Goal: Task Accomplishment & Management: Manage account settings

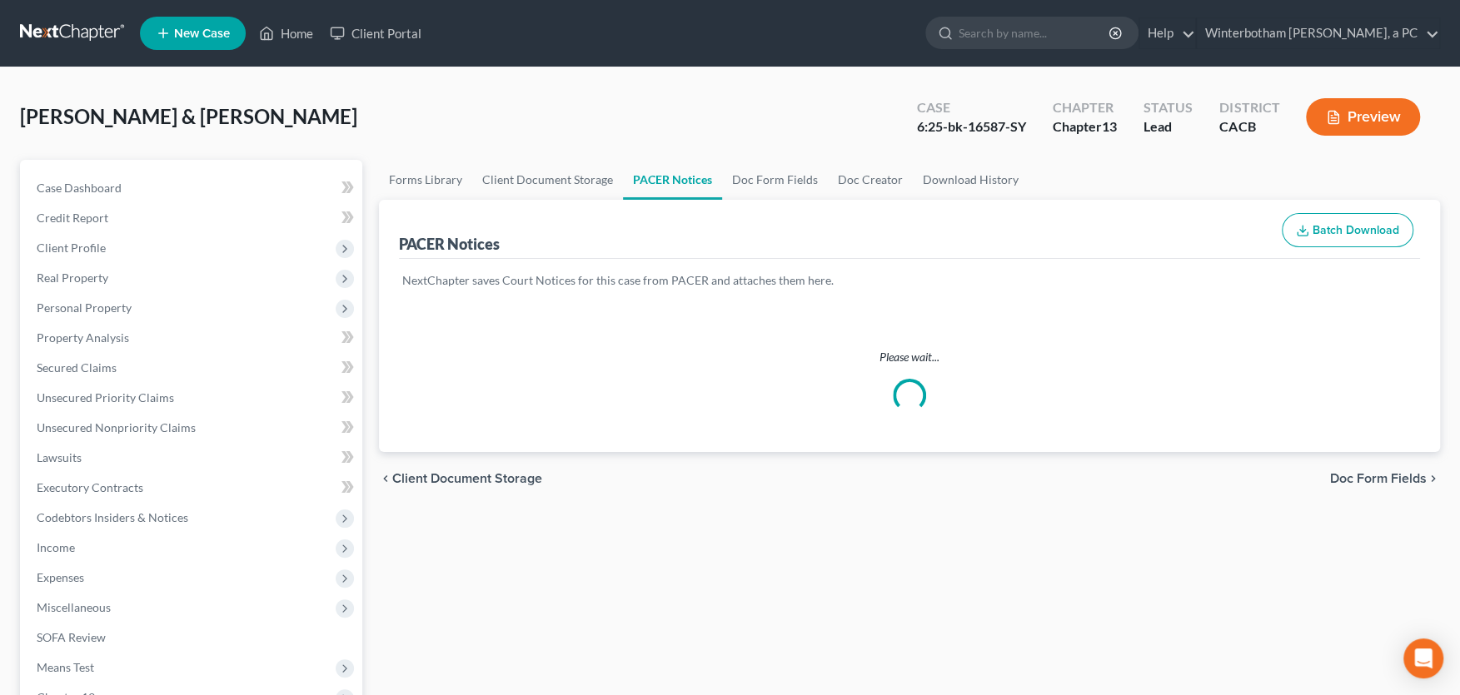
click at [998, 32] on input "search" at bounding box center [1035, 32] width 152 height 31
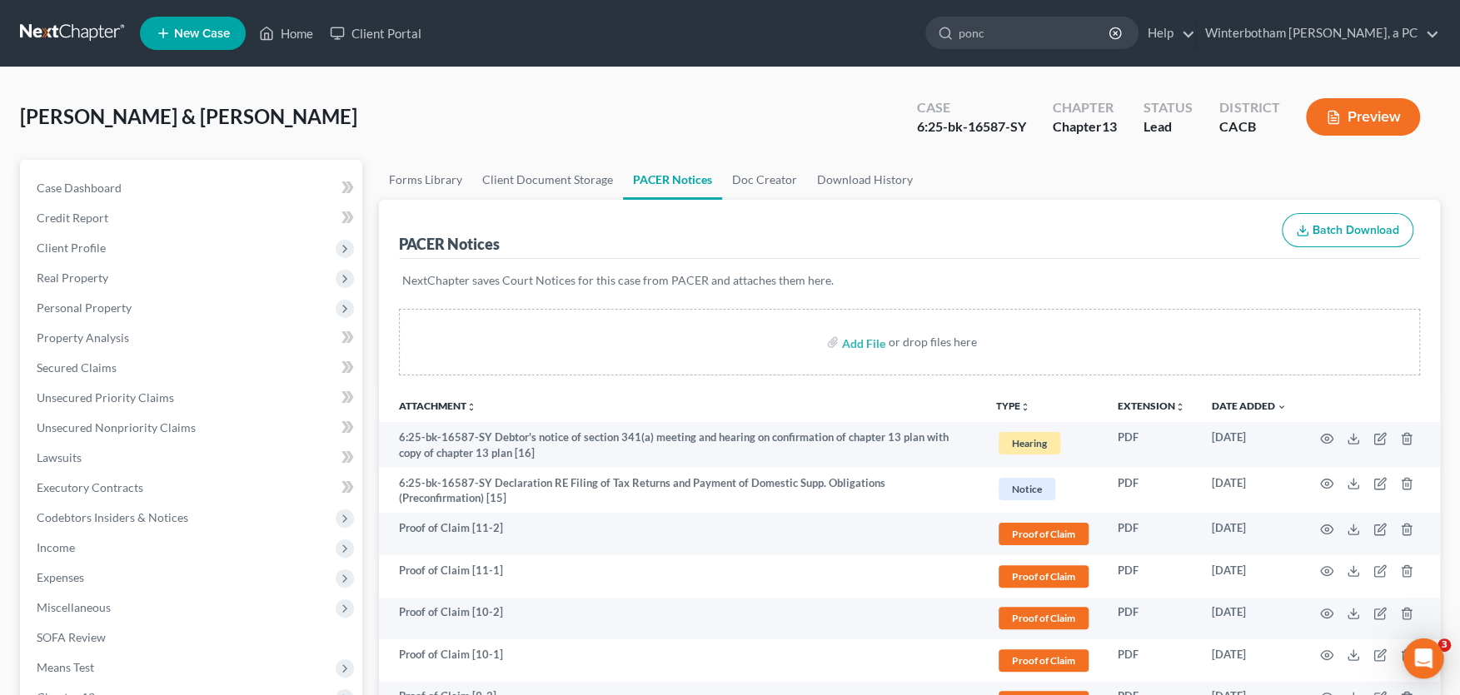
type input "[PERSON_NAME]"
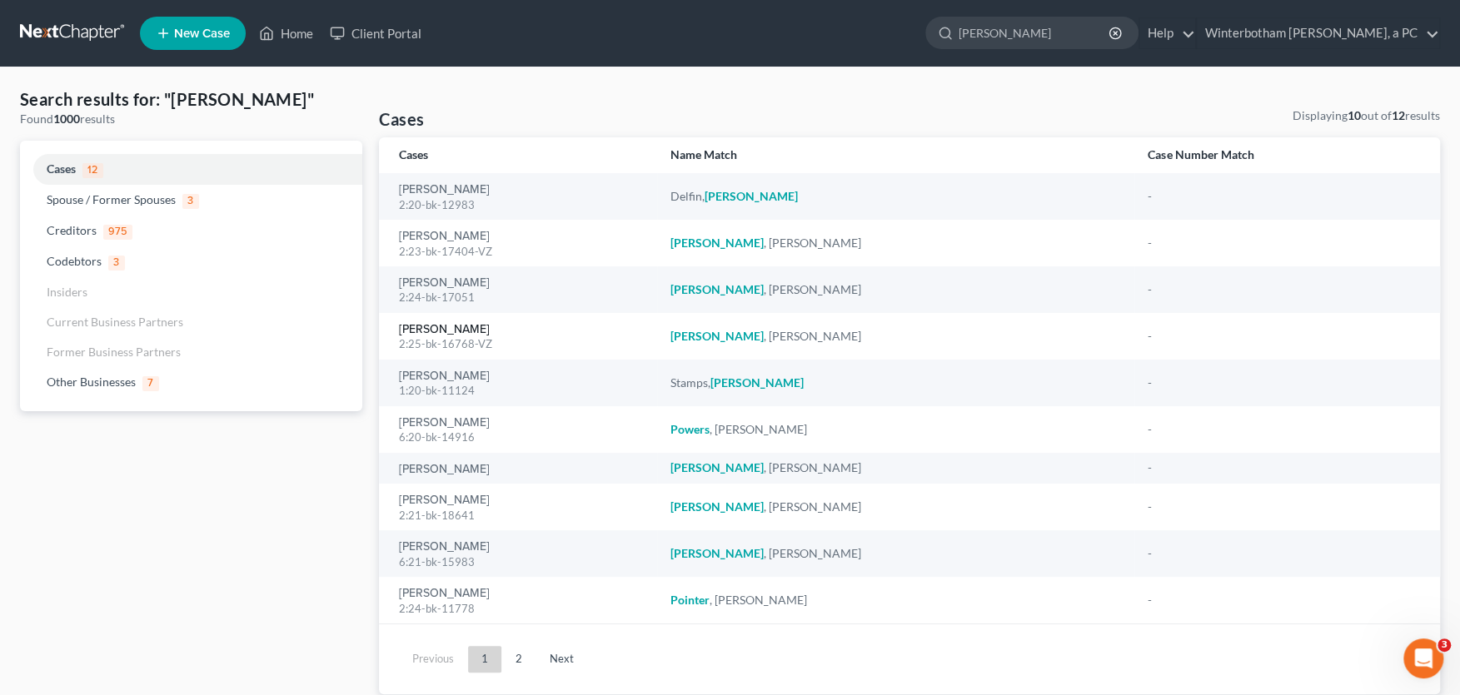
click at [446, 331] on link "[PERSON_NAME]" at bounding box center [444, 330] width 91 height 12
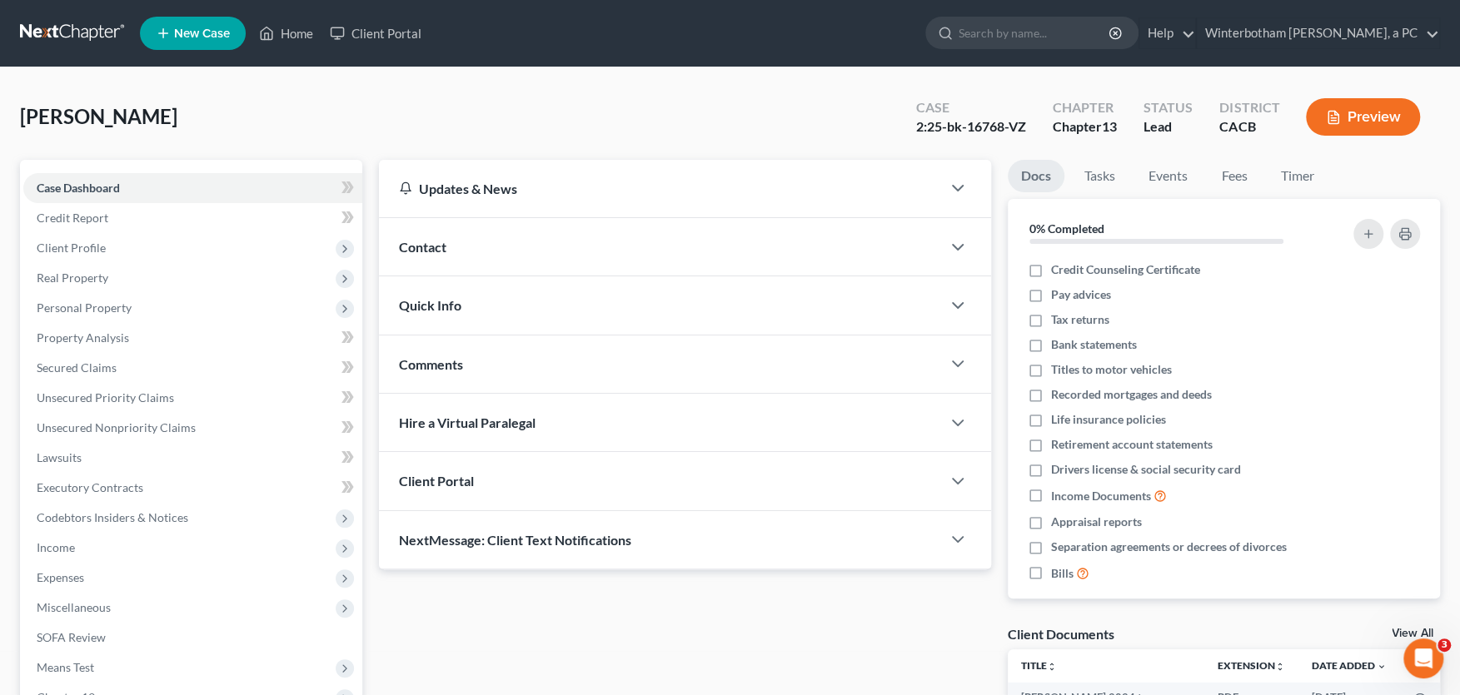
scroll to position [366, 0]
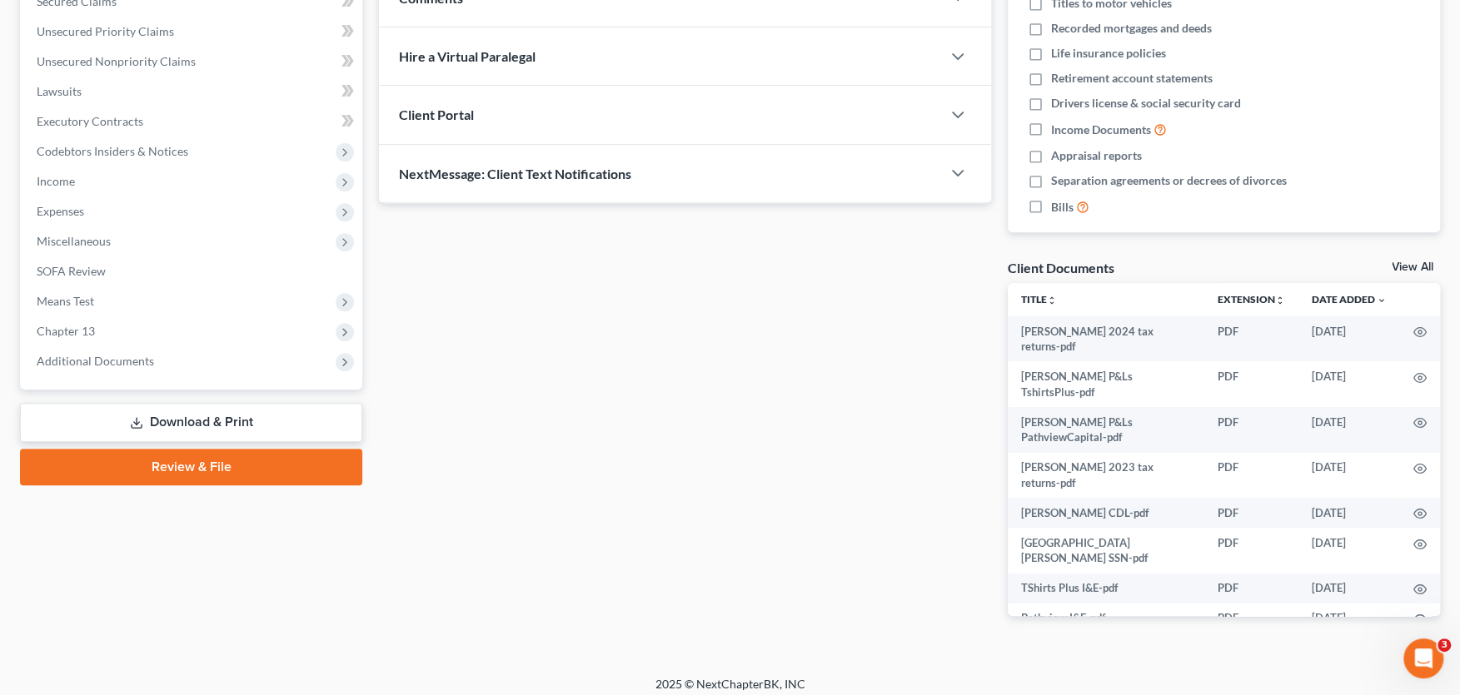
click at [127, 356] on span "Additional Documents" at bounding box center [95, 361] width 117 height 14
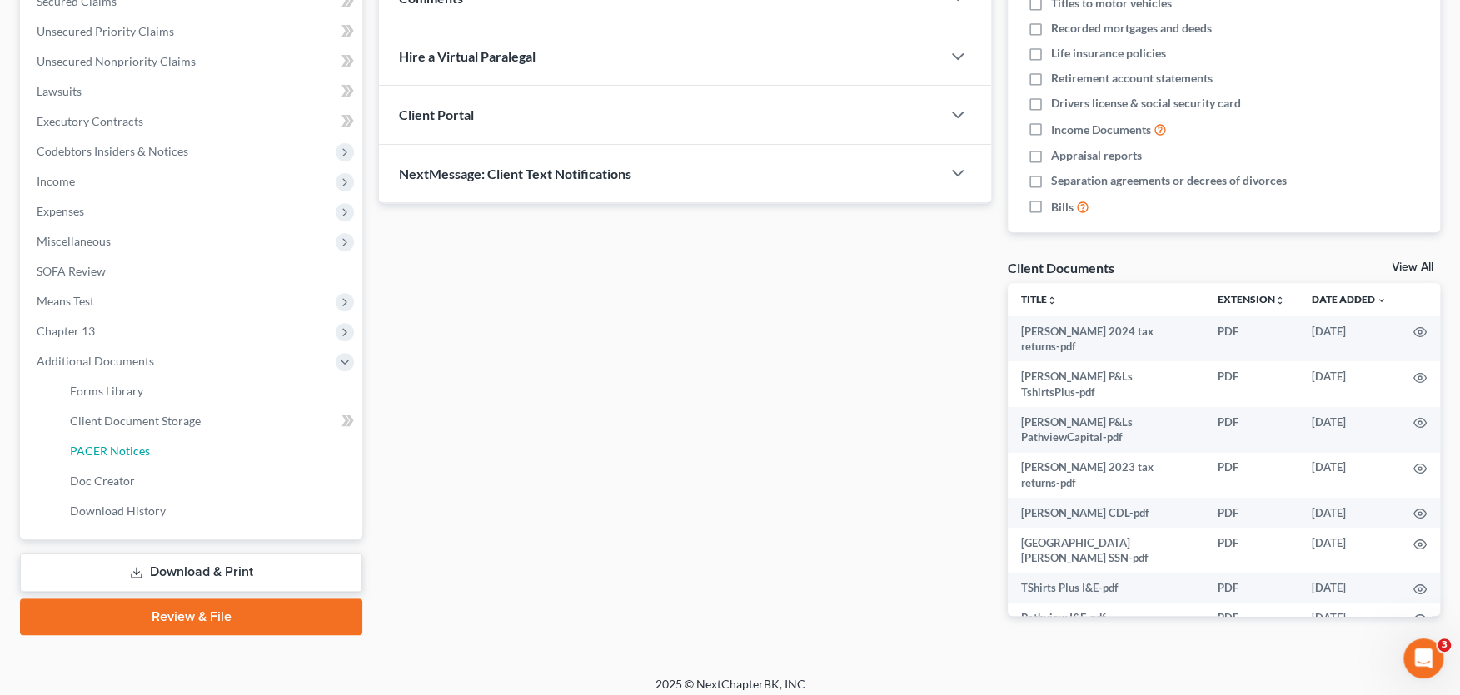
click at [114, 451] on span "PACER Notices" at bounding box center [110, 451] width 80 height 14
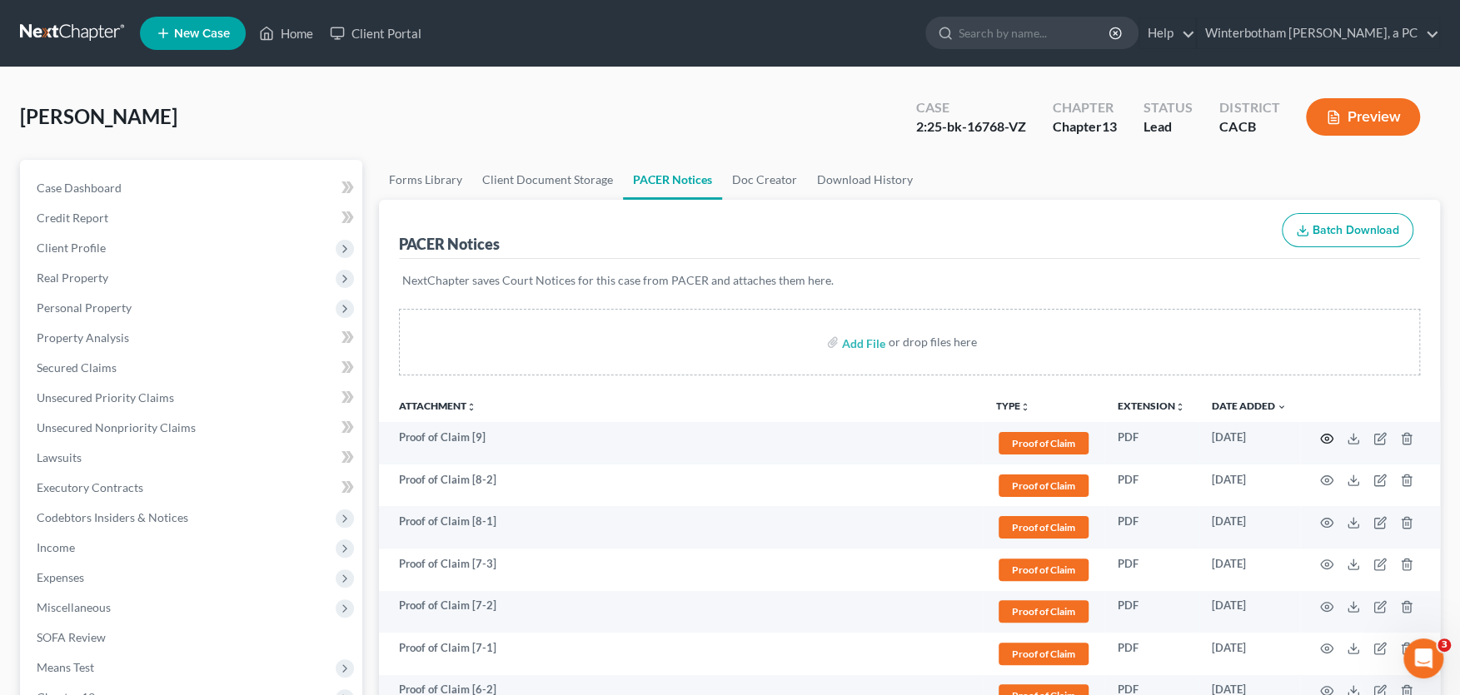
click at [1322, 435] on icon "button" at bounding box center [1326, 438] width 13 height 13
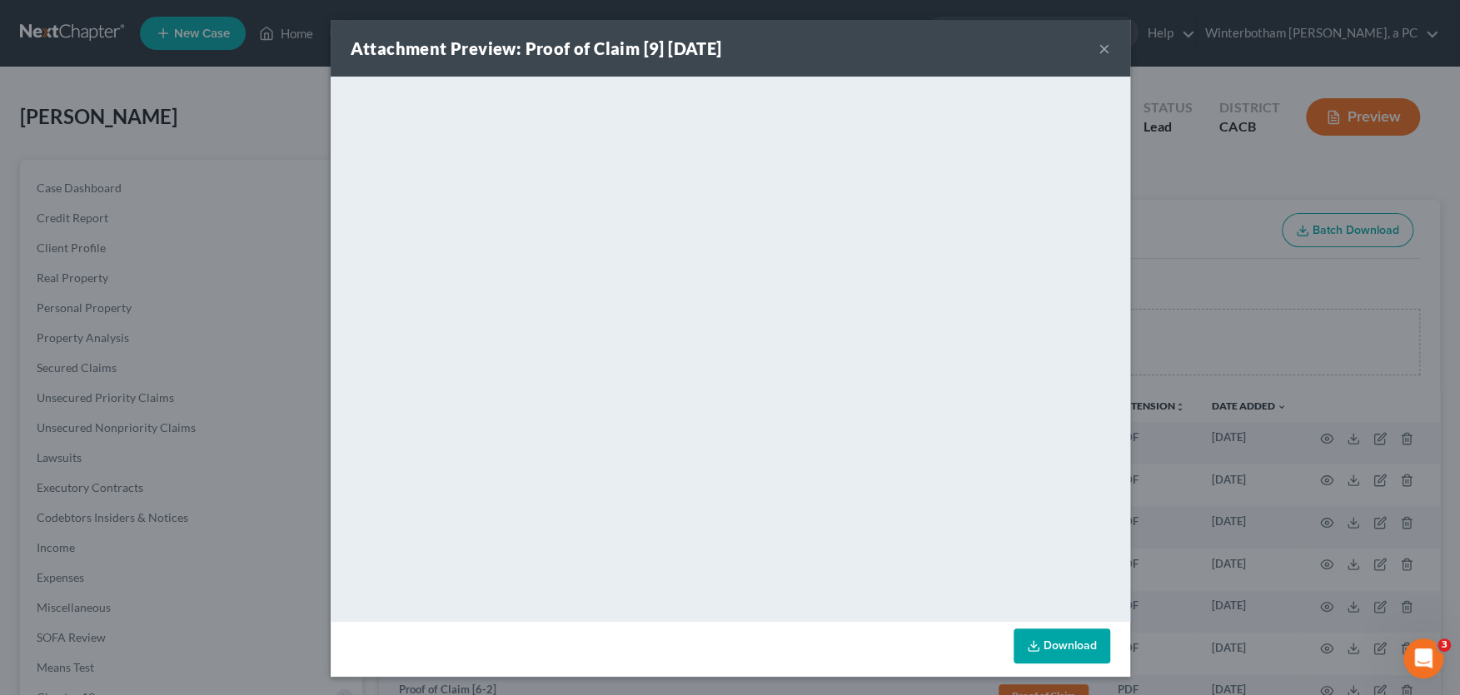
click at [1104, 45] on button "×" at bounding box center [1104, 48] width 12 height 20
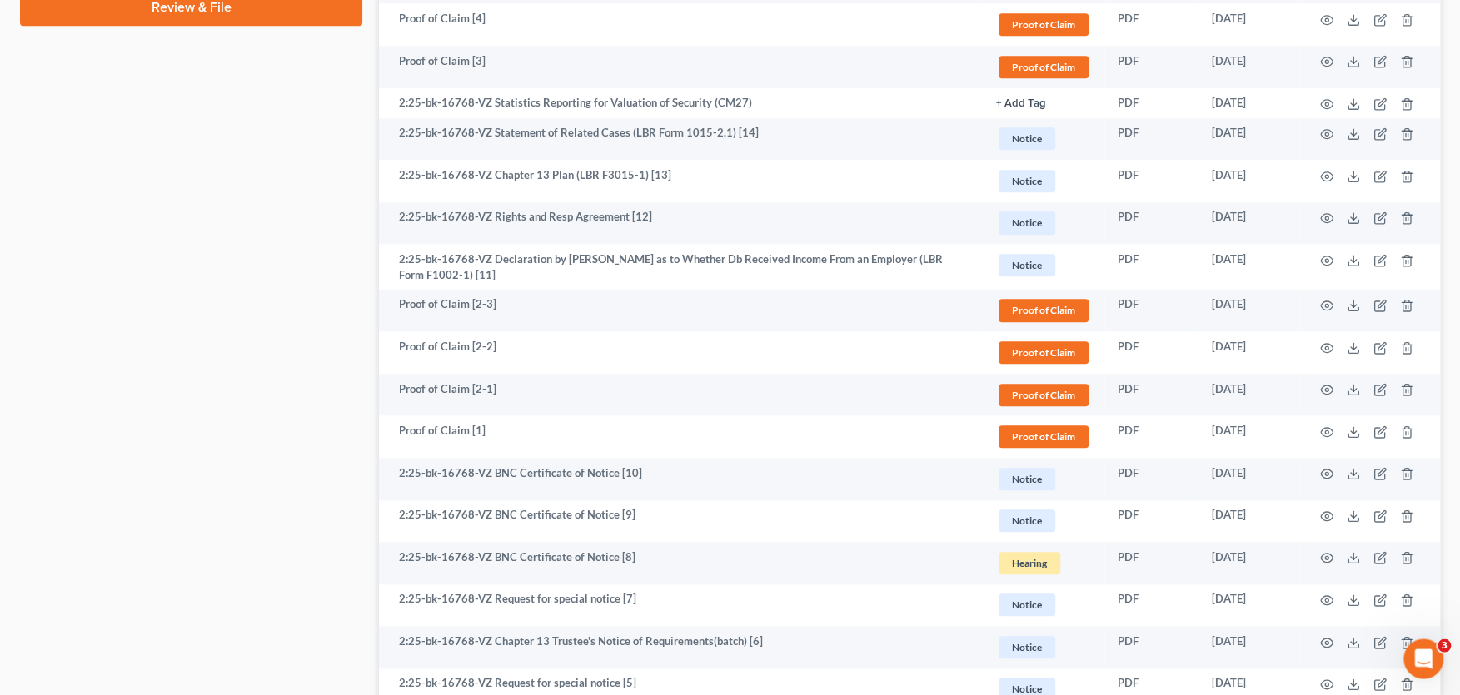
scroll to position [937, 0]
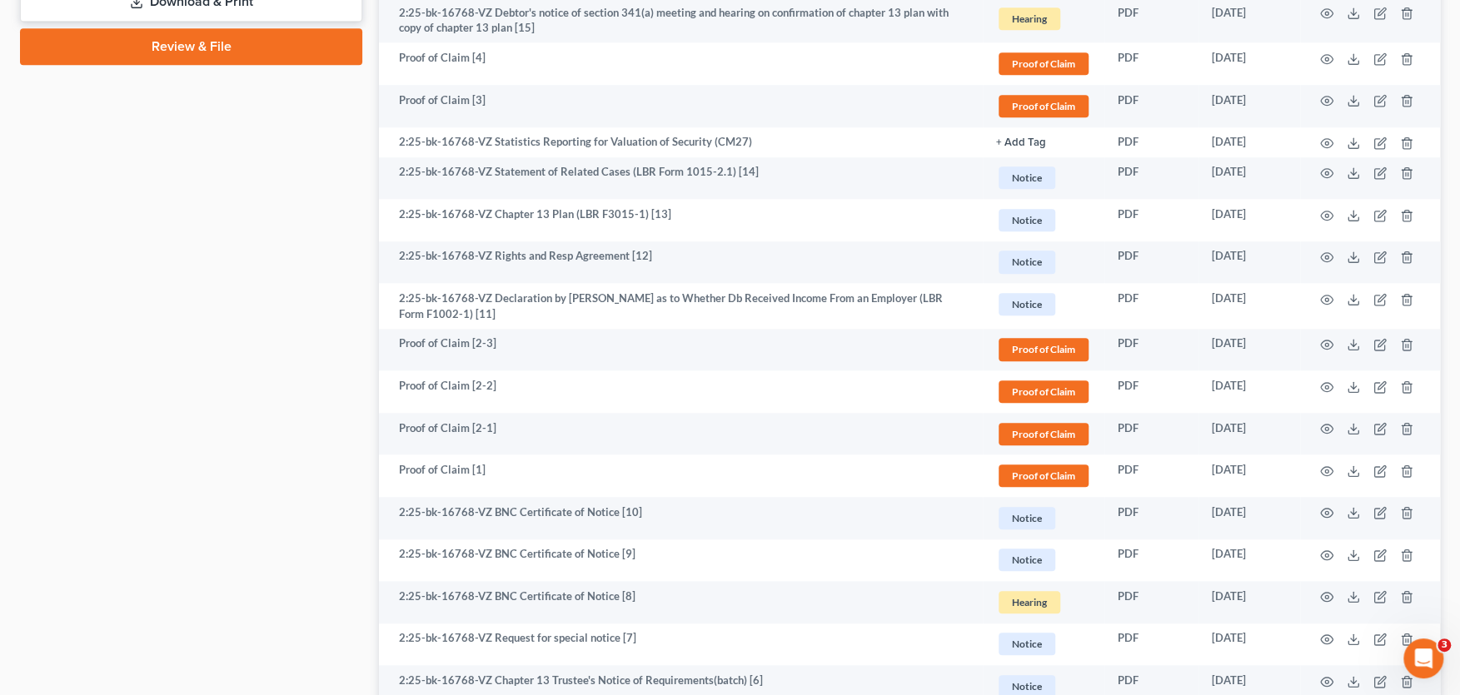
click at [627, 214] on td "2:25-bk-16768-VZ Chapter 13 Plan (LBR F3015-1) [13]" at bounding box center [681, 220] width 604 height 42
click at [1320, 212] on icon "button" at bounding box center [1326, 215] width 13 height 13
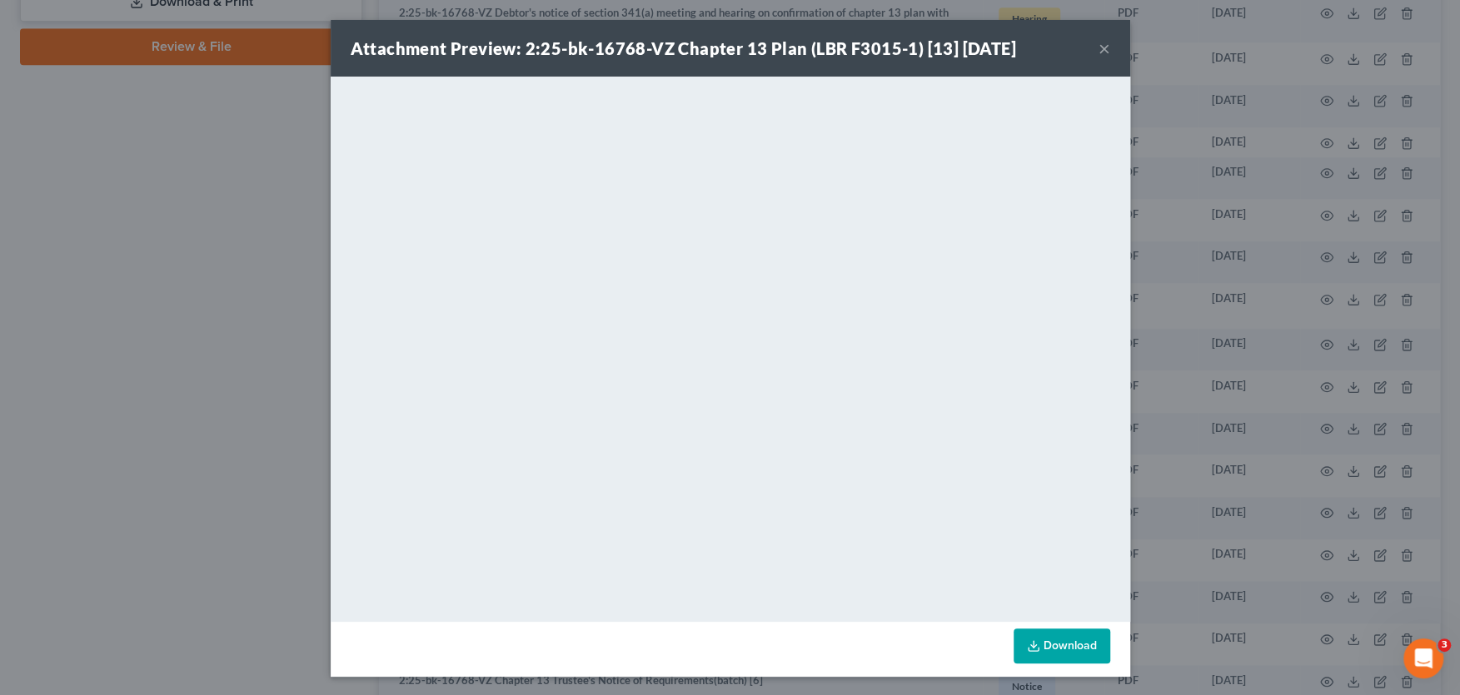
click at [1107, 43] on button "×" at bounding box center [1104, 48] width 12 height 20
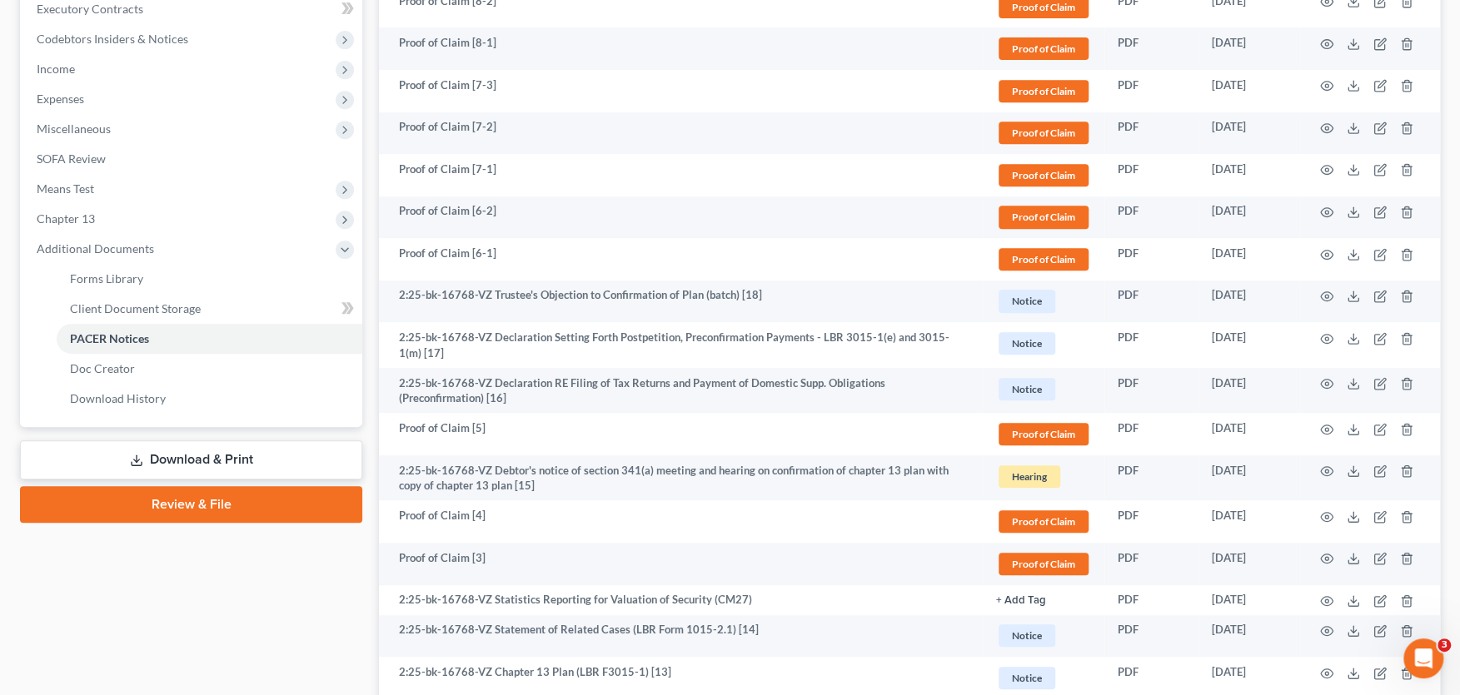
scroll to position [0, 0]
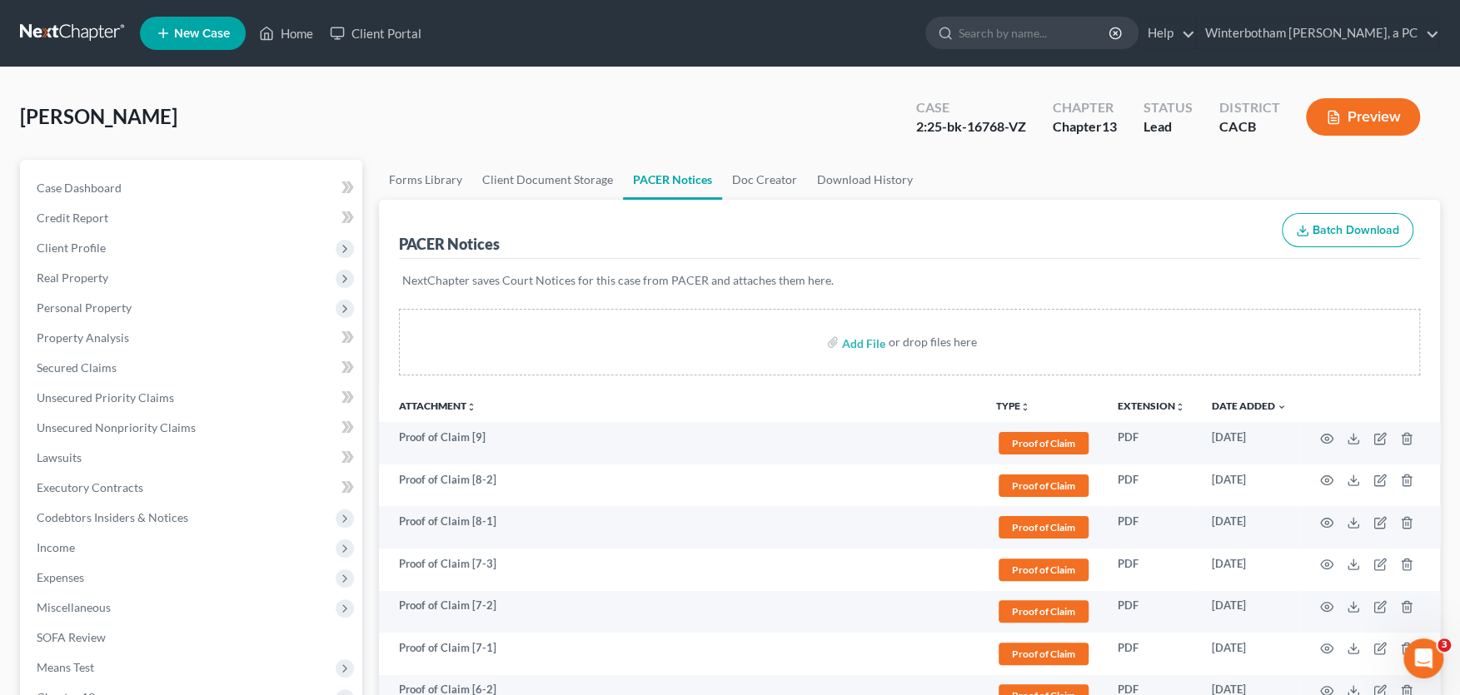
click at [1065, 27] on input "search" at bounding box center [1035, 32] width 152 height 31
type input "conejo"
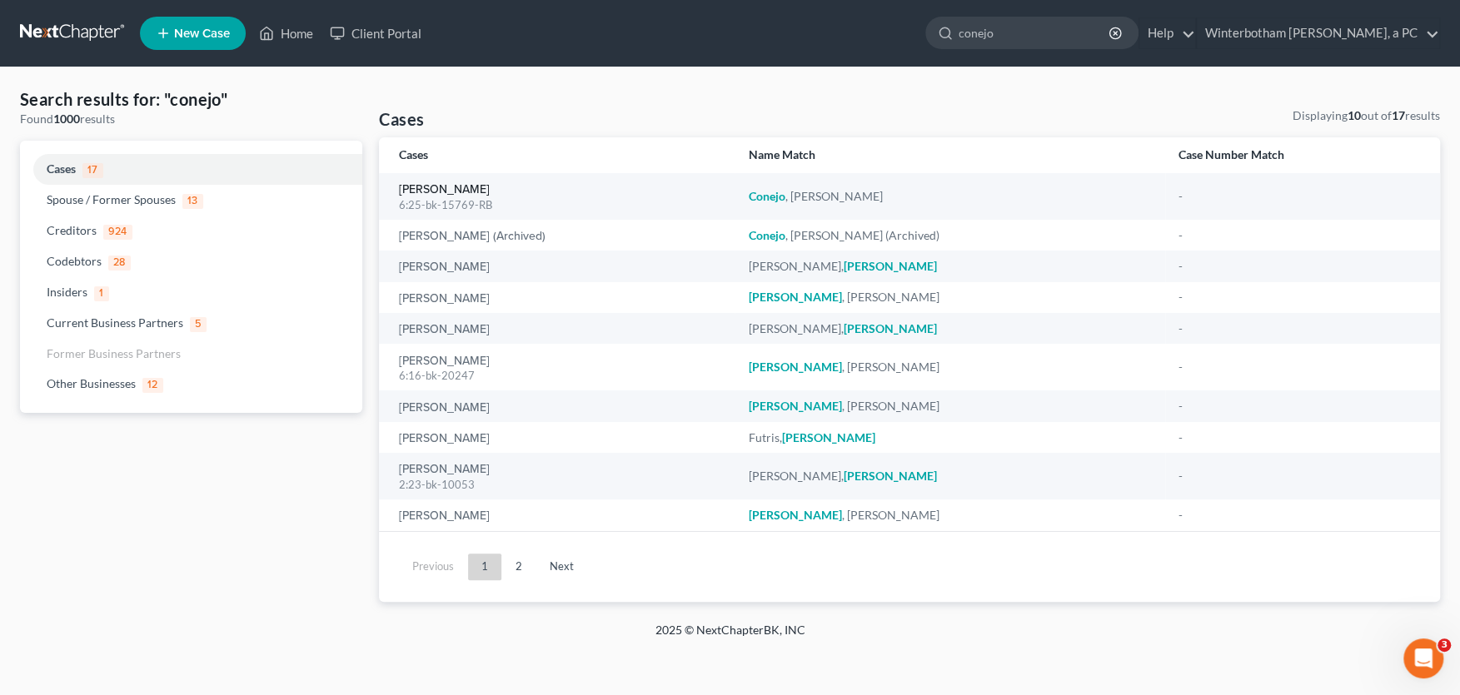
click at [430, 188] on link "[PERSON_NAME]" at bounding box center [444, 190] width 91 height 12
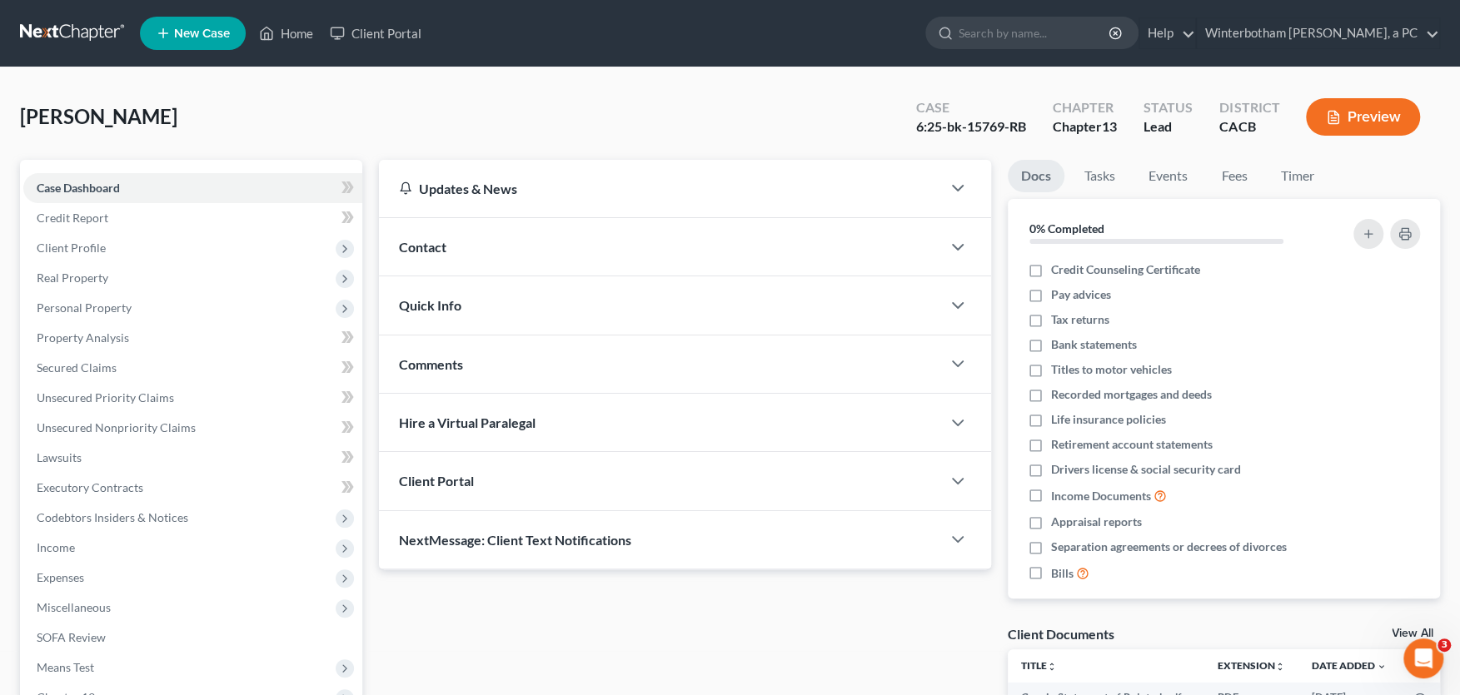
scroll to position [275, 0]
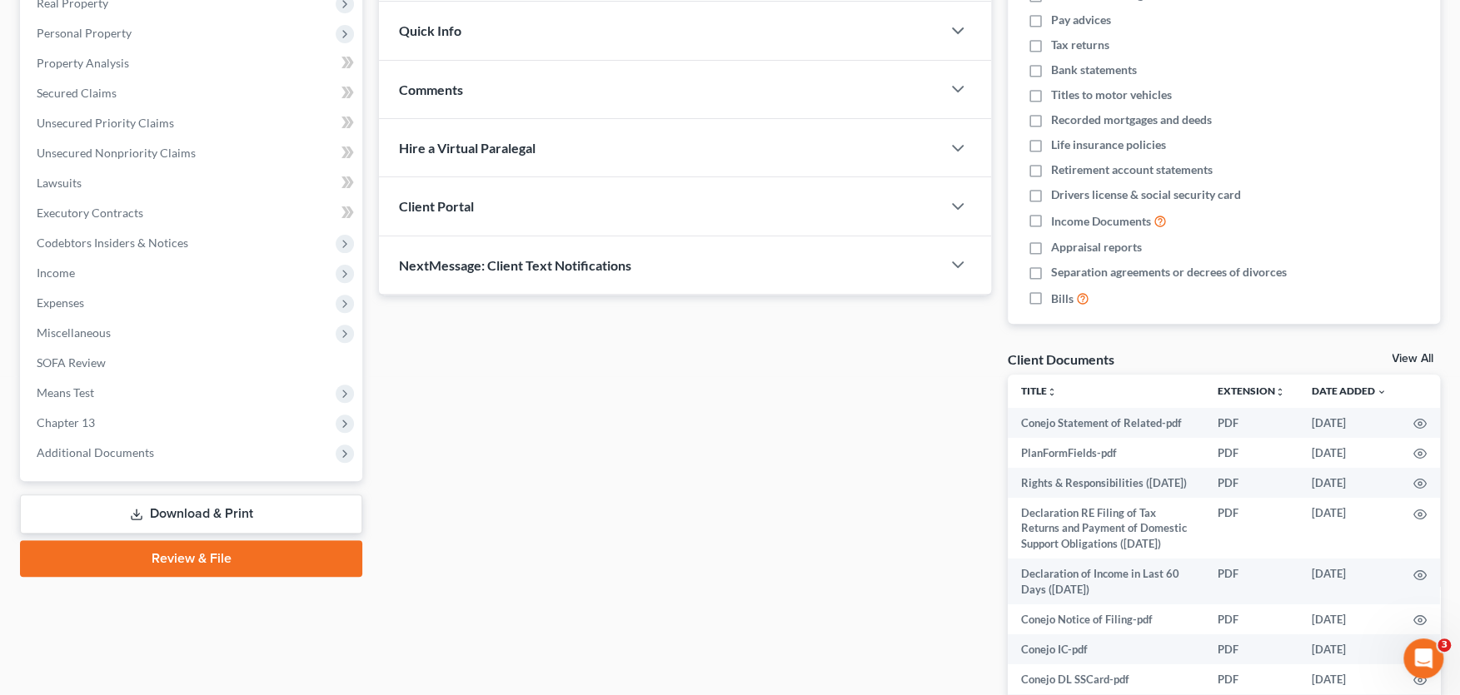
click at [133, 450] on span "Additional Documents" at bounding box center [95, 453] width 117 height 14
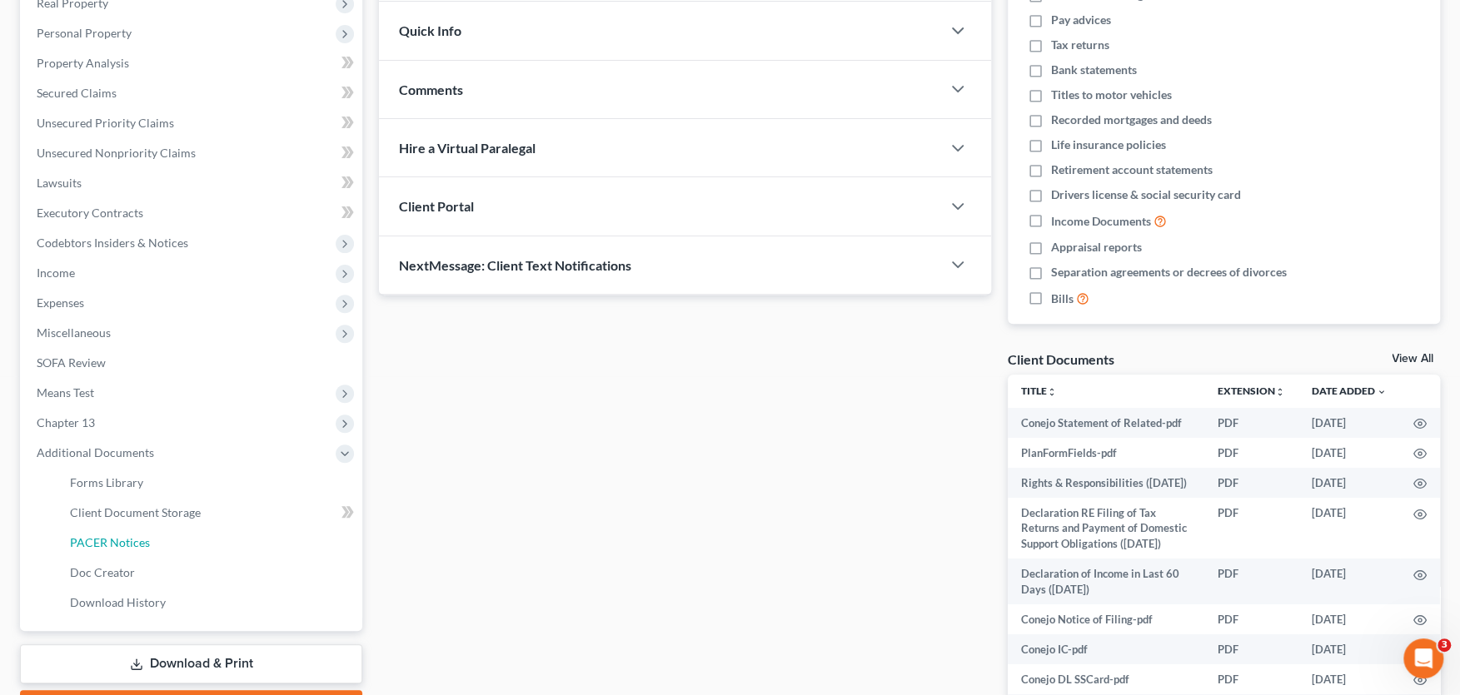
click at [148, 535] on link "PACER Notices" at bounding box center [210, 543] width 306 height 30
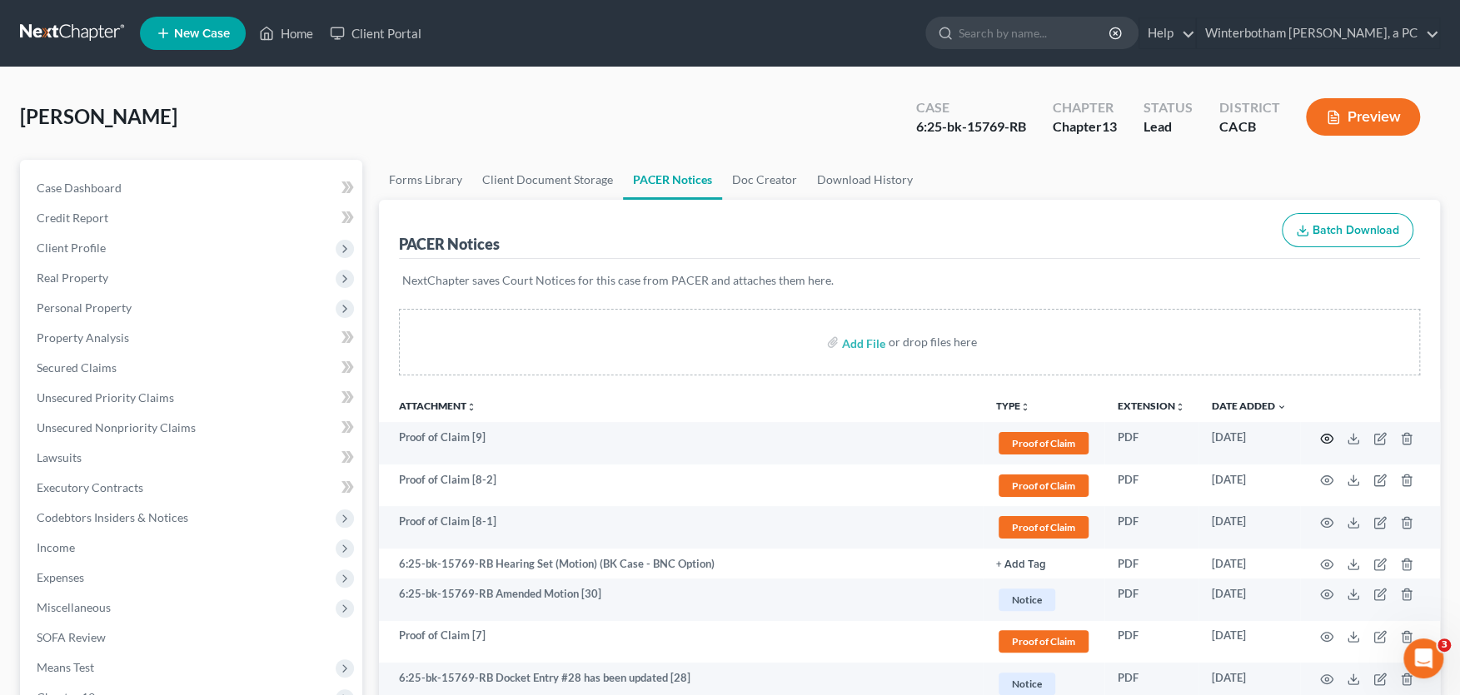
click at [1327, 437] on circle "button" at bounding box center [1326, 438] width 3 height 3
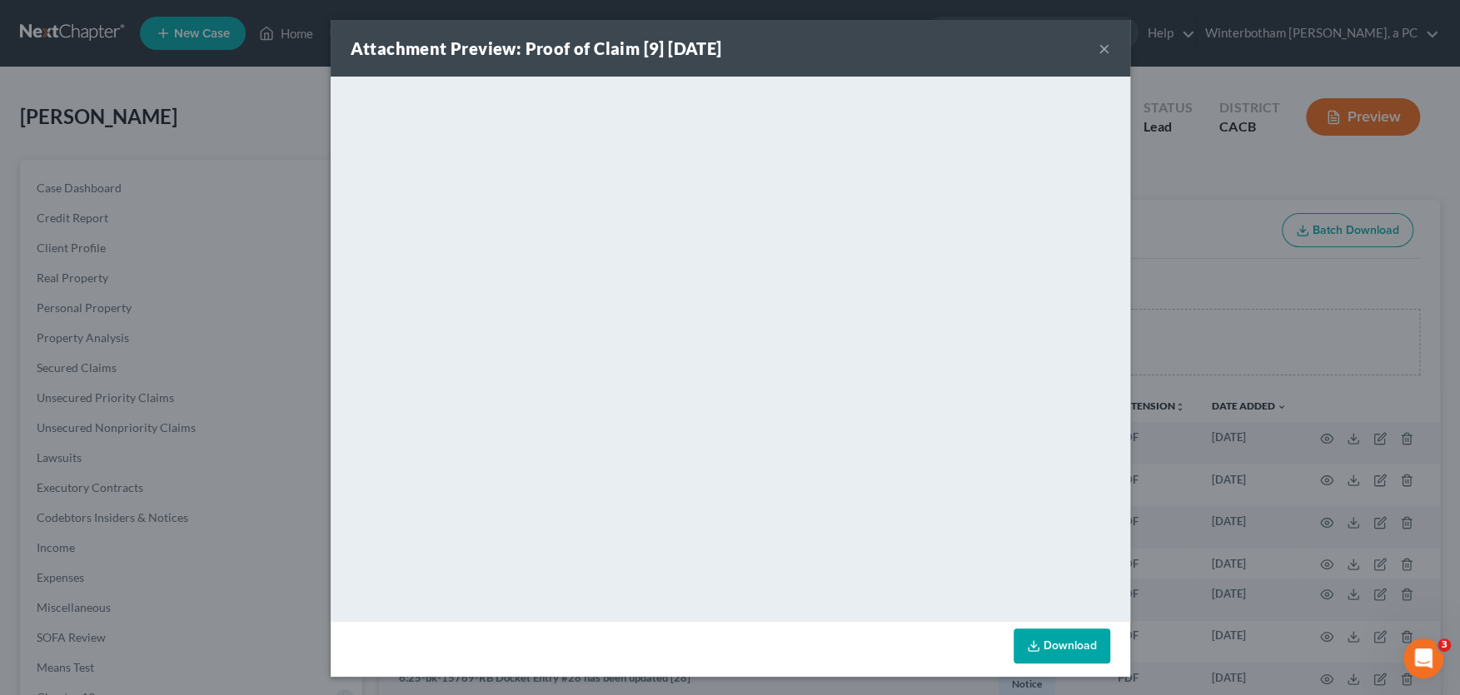
click at [1103, 48] on button "×" at bounding box center [1104, 48] width 12 height 20
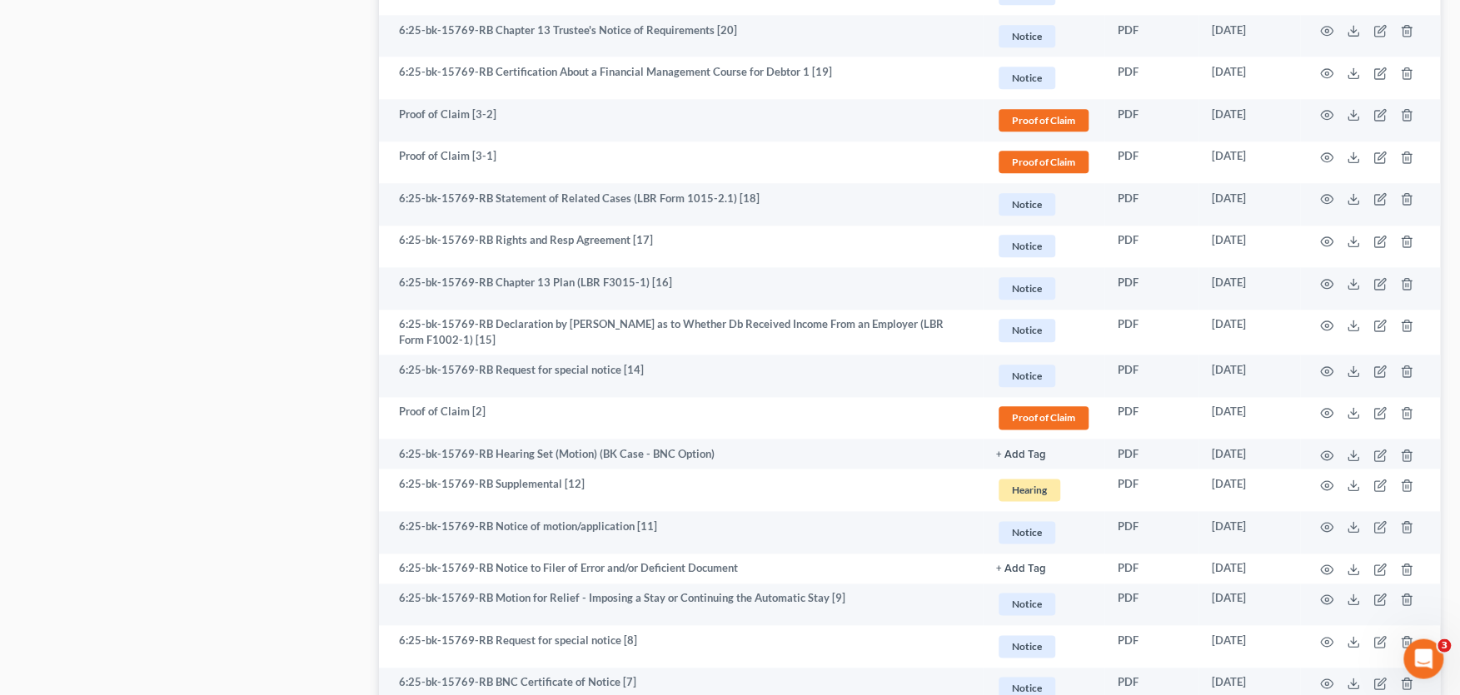
scroll to position [1191, 0]
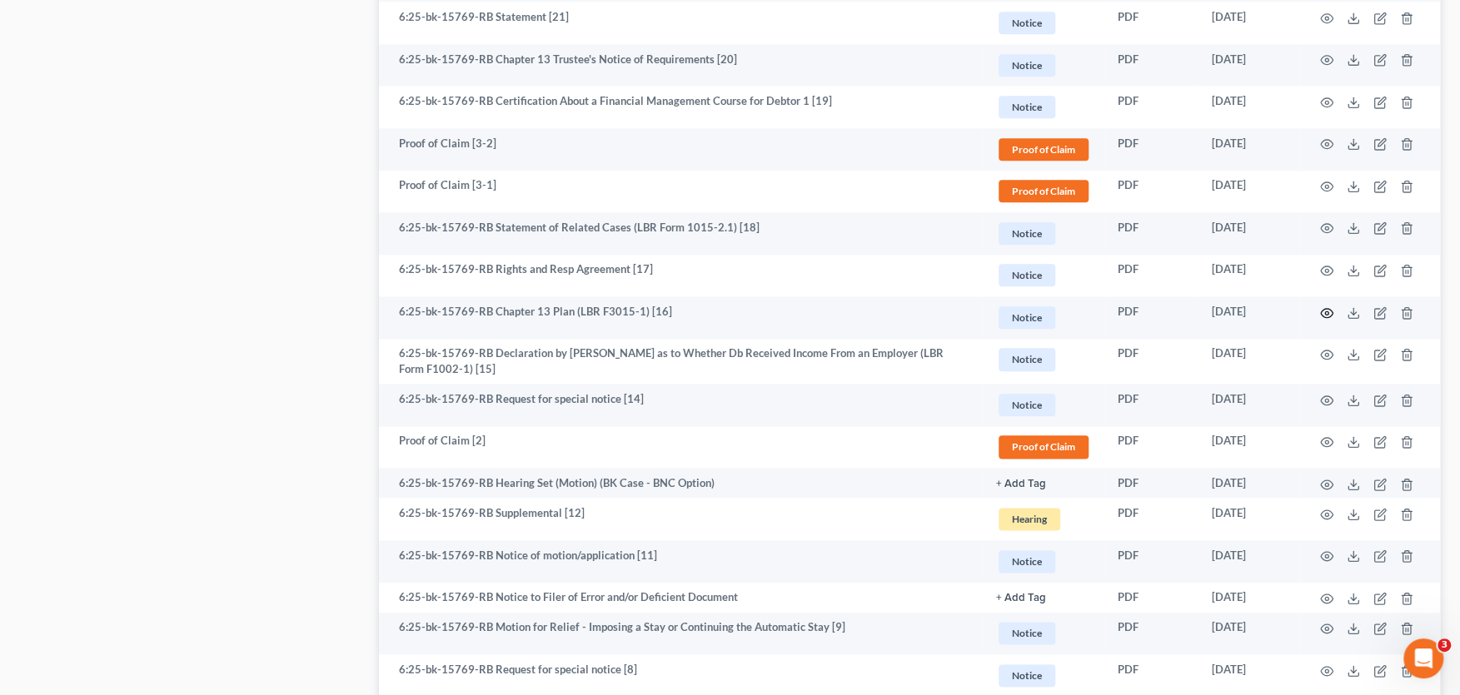
click at [1327, 311] on icon "button" at bounding box center [1326, 312] width 13 height 13
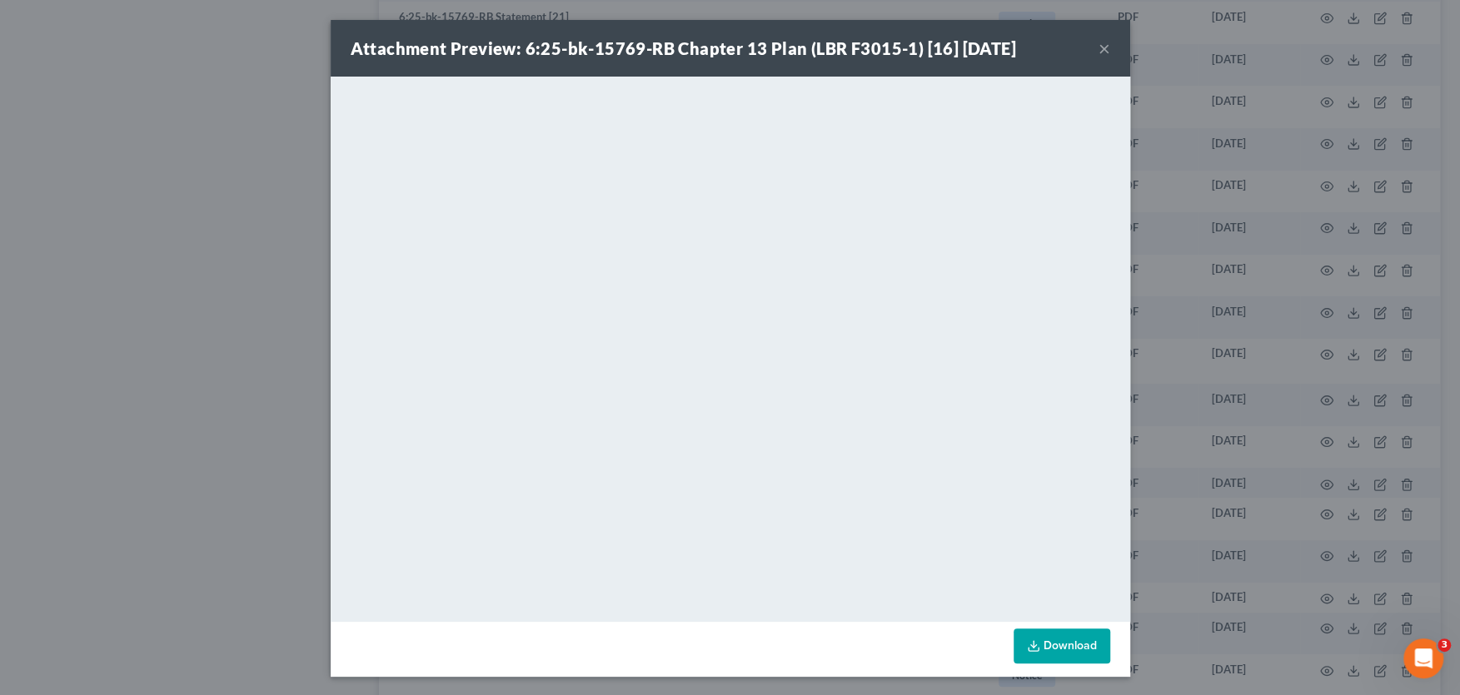
click at [1098, 47] on button "×" at bounding box center [1104, 48] width 12 height 20
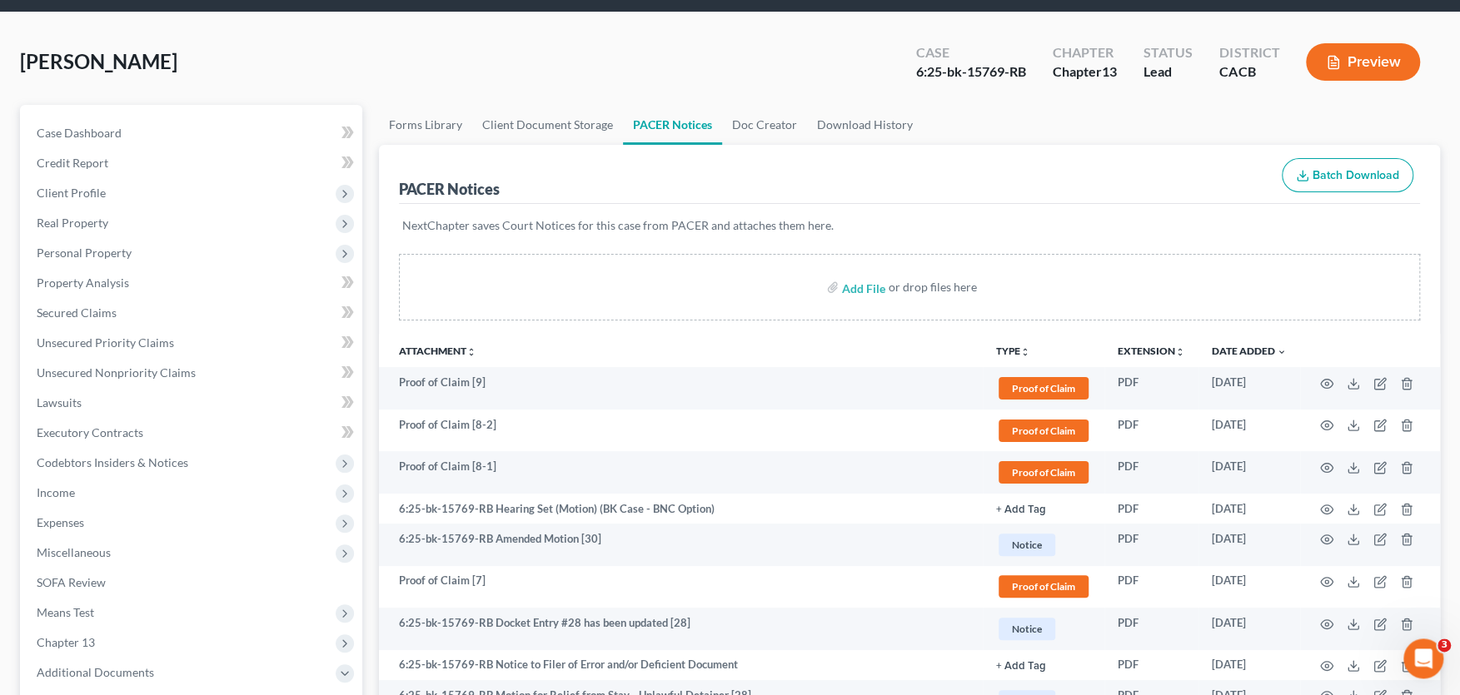
scroll to position [0, 0]
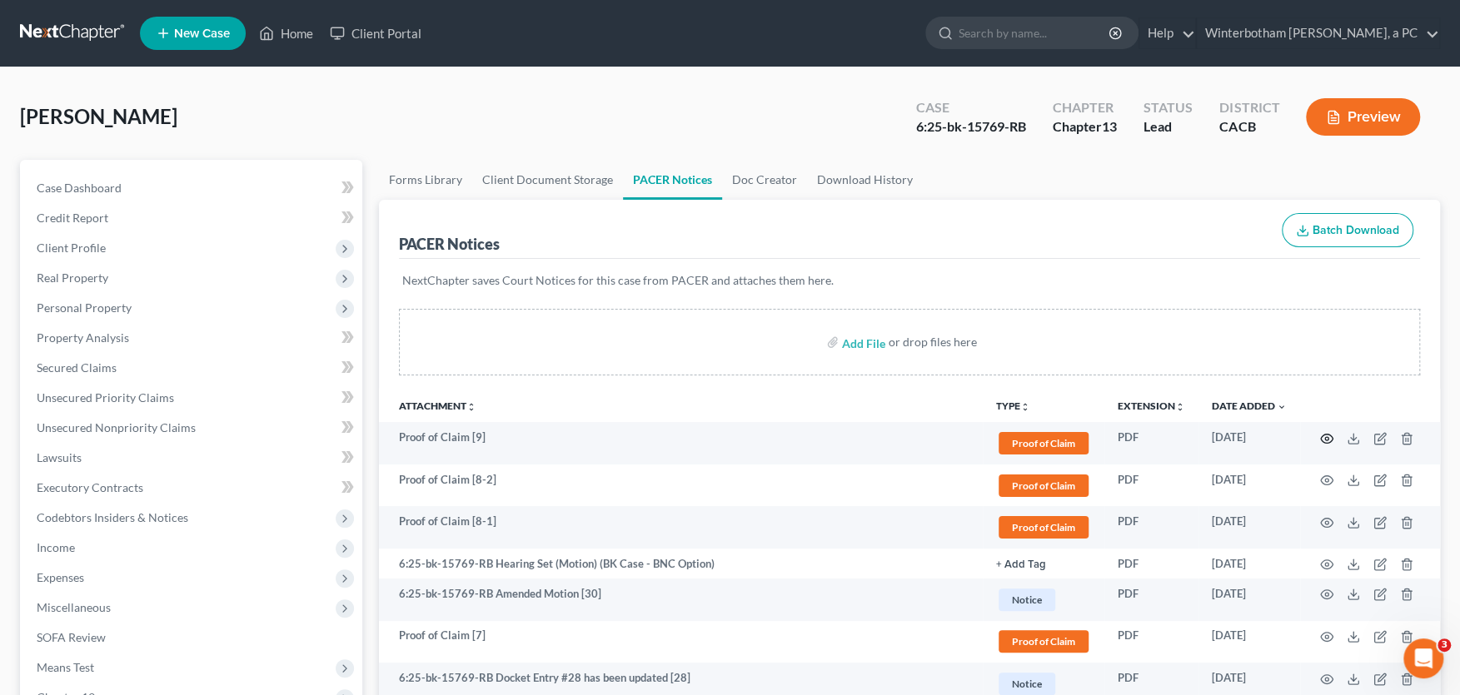
click at [1323, 437] on icon "button" at bounding box center [1326, 438] width 13 height 13
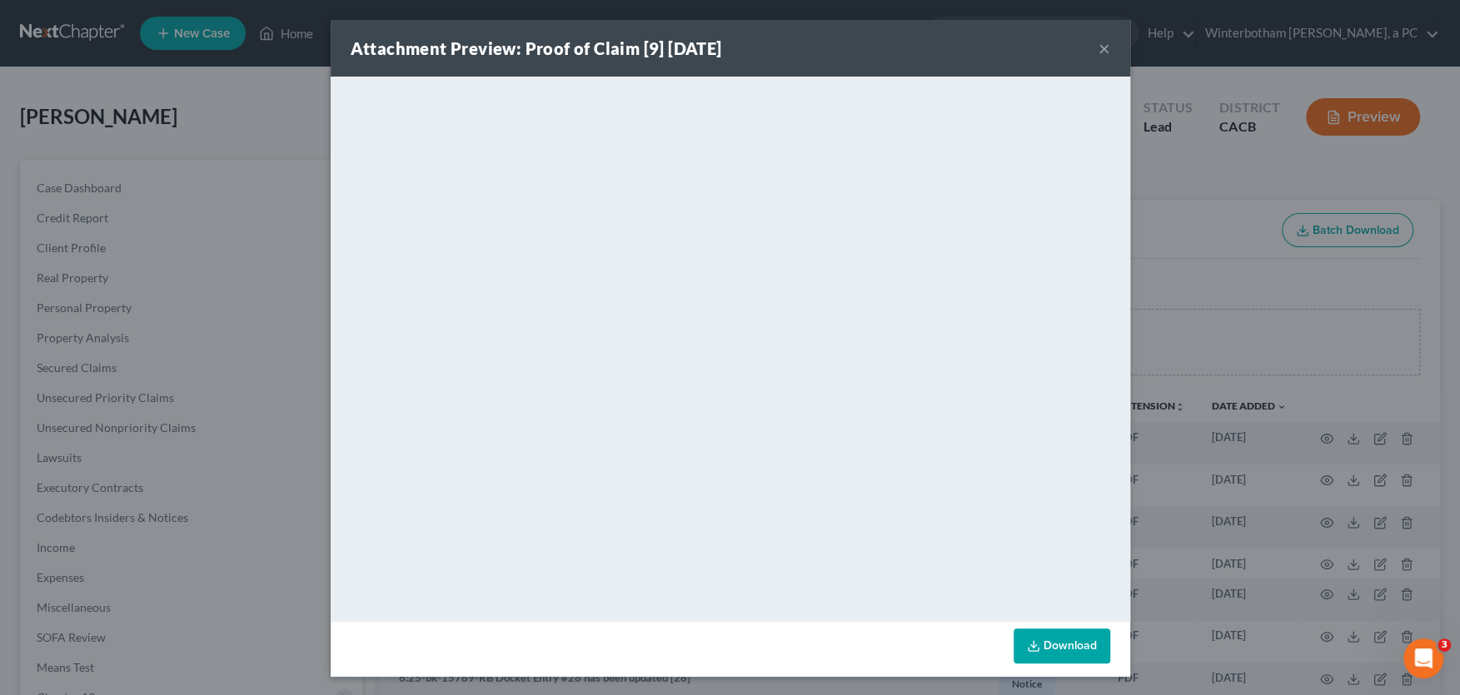
click at [1099, 42] on button "×" at bounding box center [1104, 48] width 12 height 20
